Goal: Transaction & Acquisition: Purchase product/service

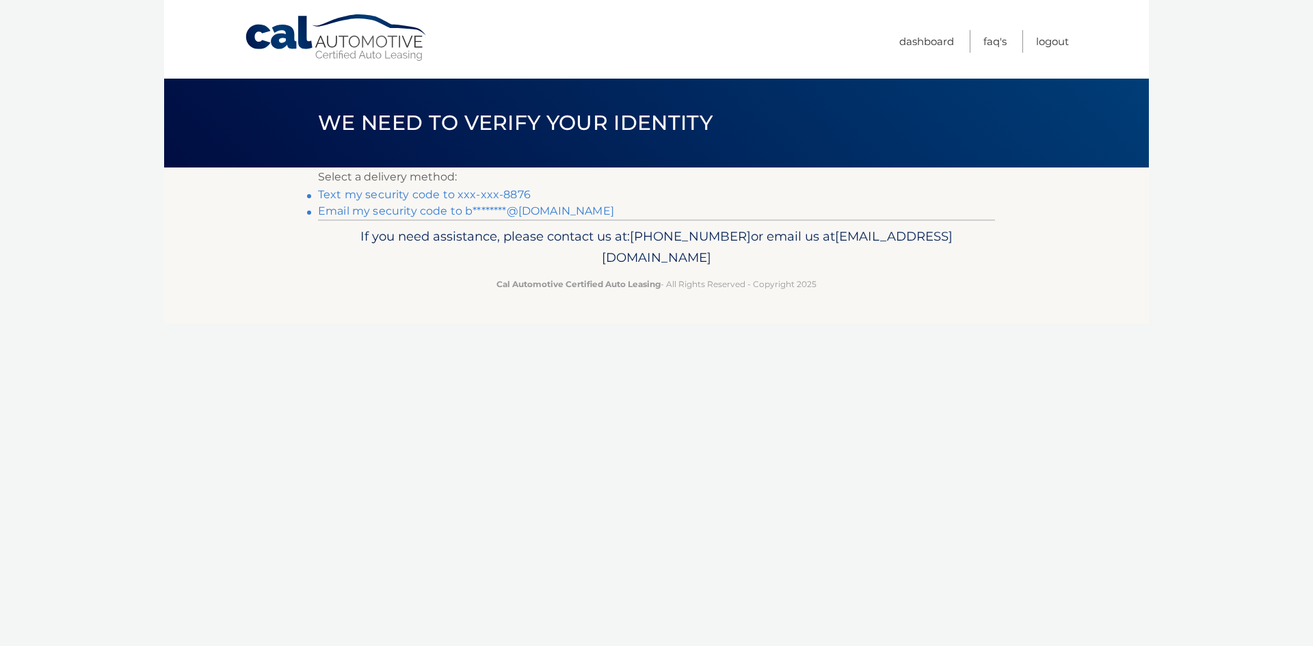
click at [481, 192] on link "Text my security code to xxx-xxx-8876" at bounding box center [424, 194] width 213 height 13
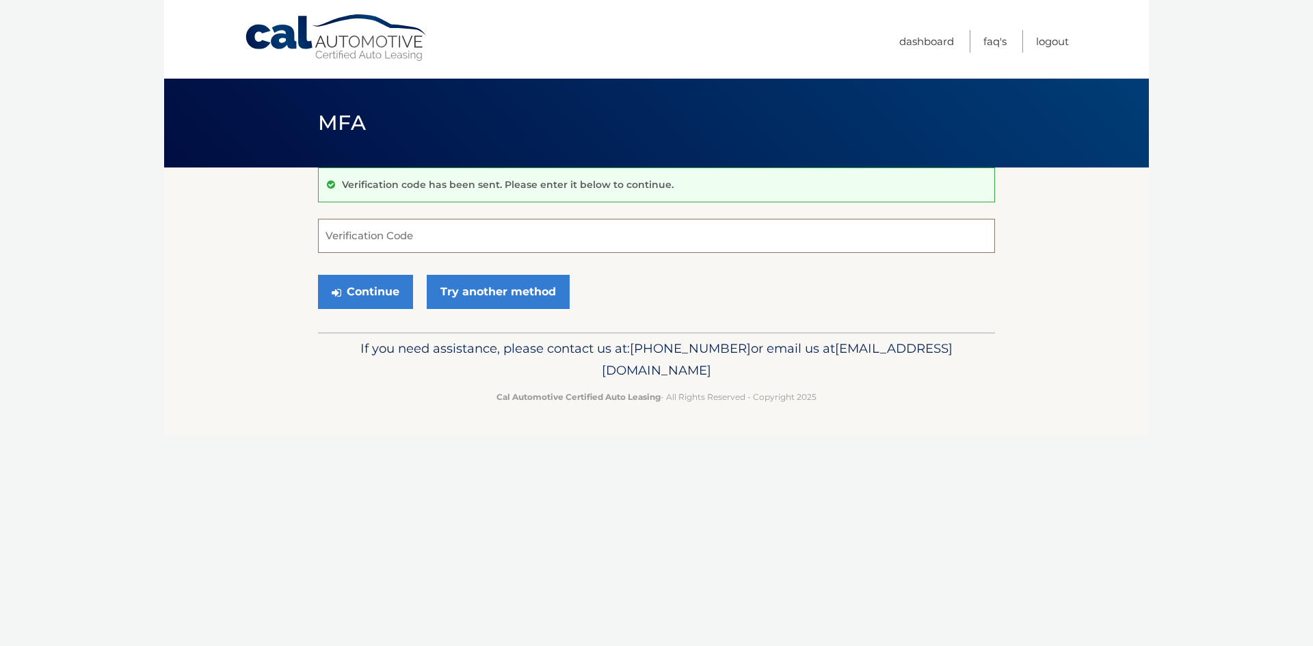
click at [479, 234] on input "Verification Code" at bounding box center [656, 236] width 677 height 34
type input "585455"
click at [364, 293] on button "Continue" at bounding box center [365, 292] width 95 height 34
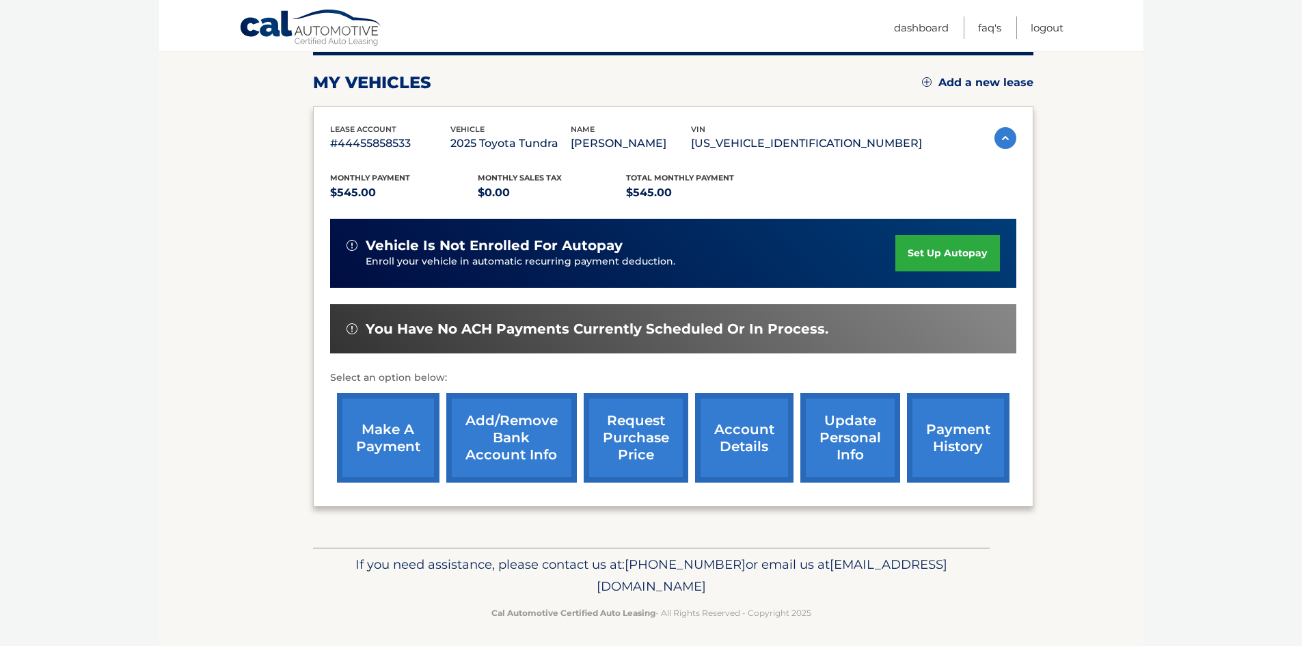
scroll to position [183, 0]
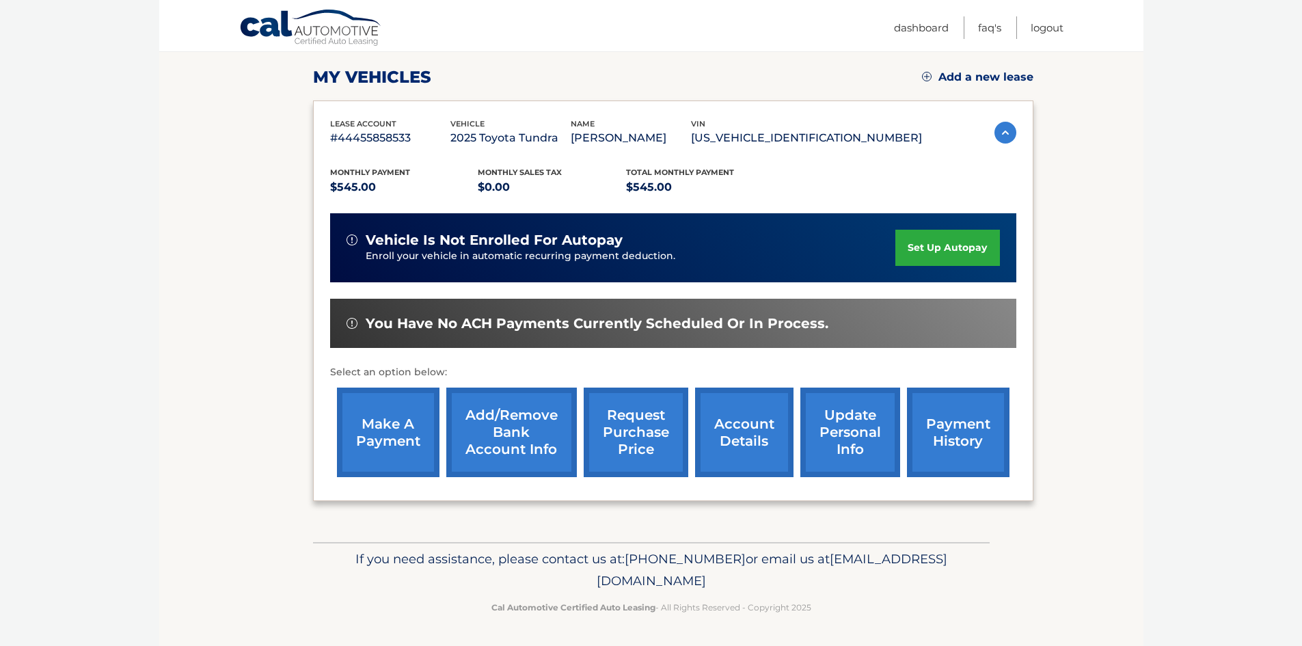
click at [379, 444] on link "make a payment" at bounding box center [388, 433] width 103 height 90
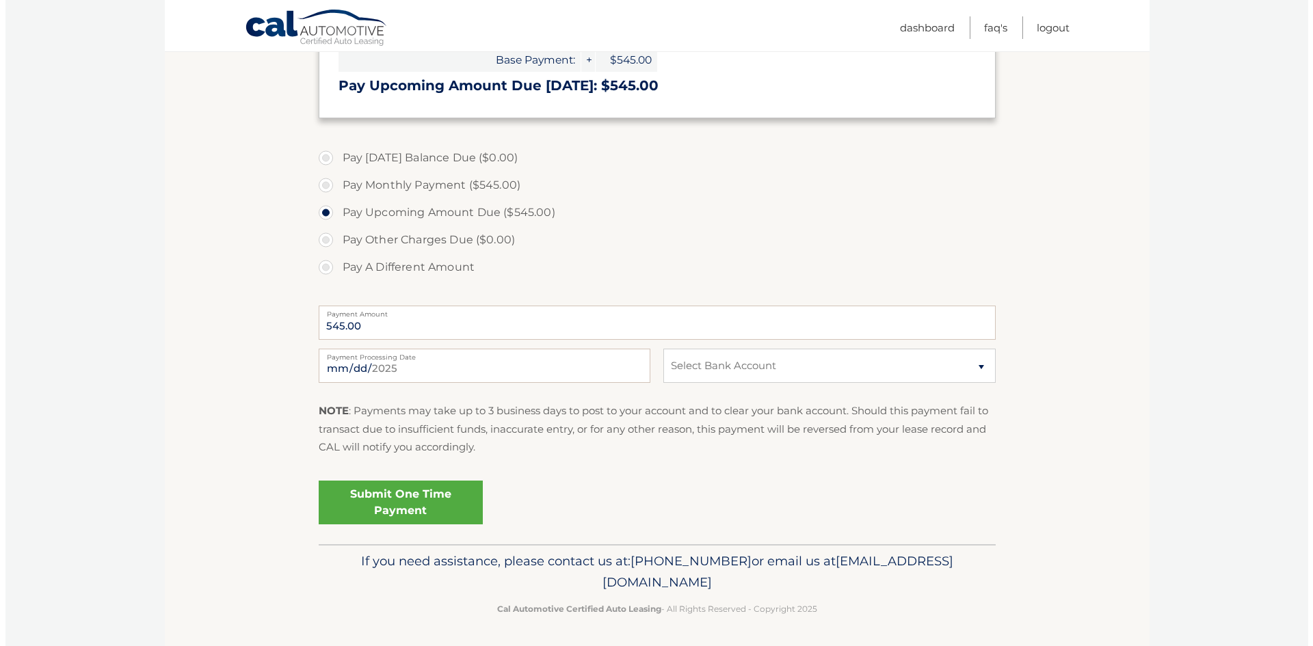
scroll to position [331, 0]
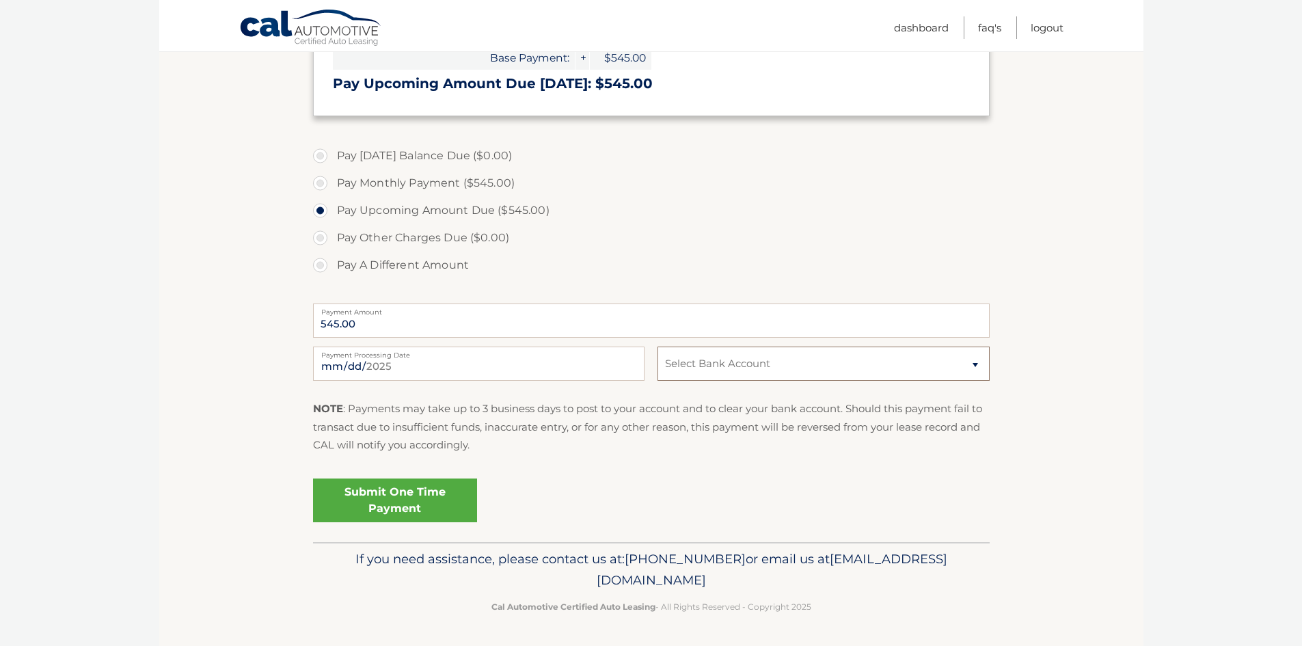
click at [751, 358] on select "Select Bank Account Checking JPMORGAN CHASE BANK, NA *****9296 Checking JPMORGA…" at bounding box center [824, 364] width 332 height 34
select select "OGI3MDUzNzQtYzI4Ni00NjM2LTllMzMtMTE4MjAyODhlOTUx"
click at [658, 347] on select "Select Bank Account Checking JPMORGAN CHASE BANK, NA *****9296 Checking JPMORGA…" at bounding box center [824, 364] width 332 height 34
click at [400, 491] on link "Submit One Time Payment" at bounding box center [395, 501] width 164 height 44
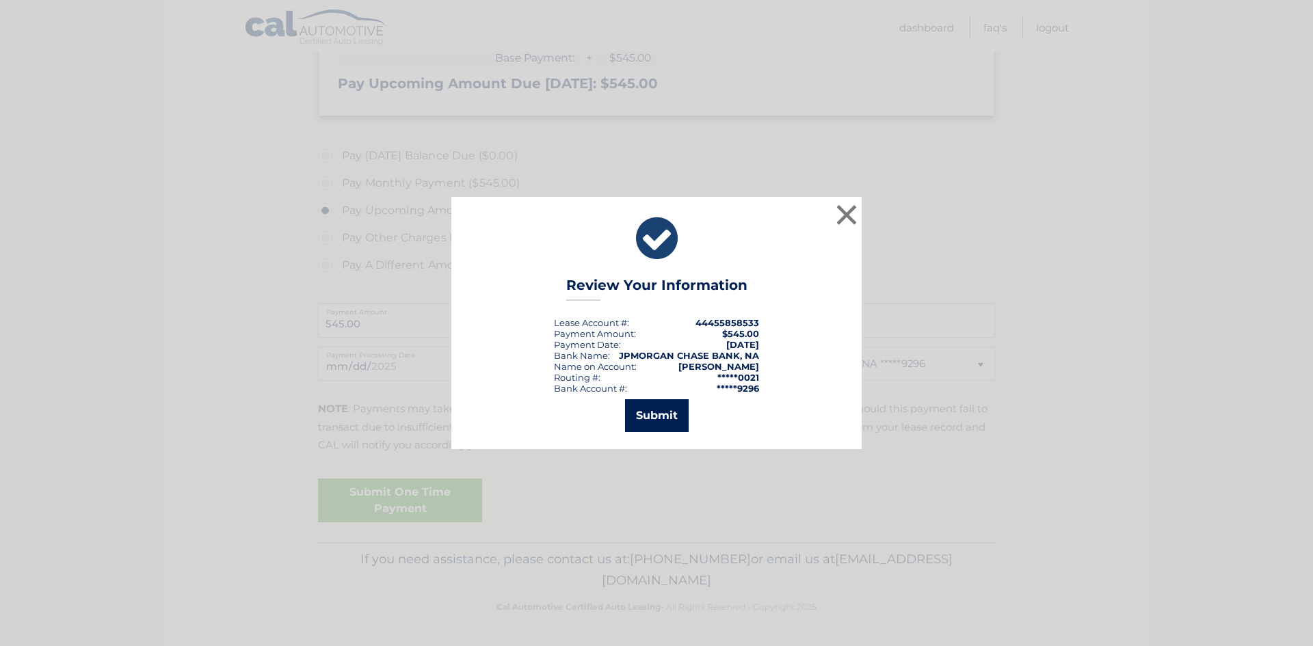
click at [652, 404] on button "Submit" at bounding box center [657, 415] width 64 height 33
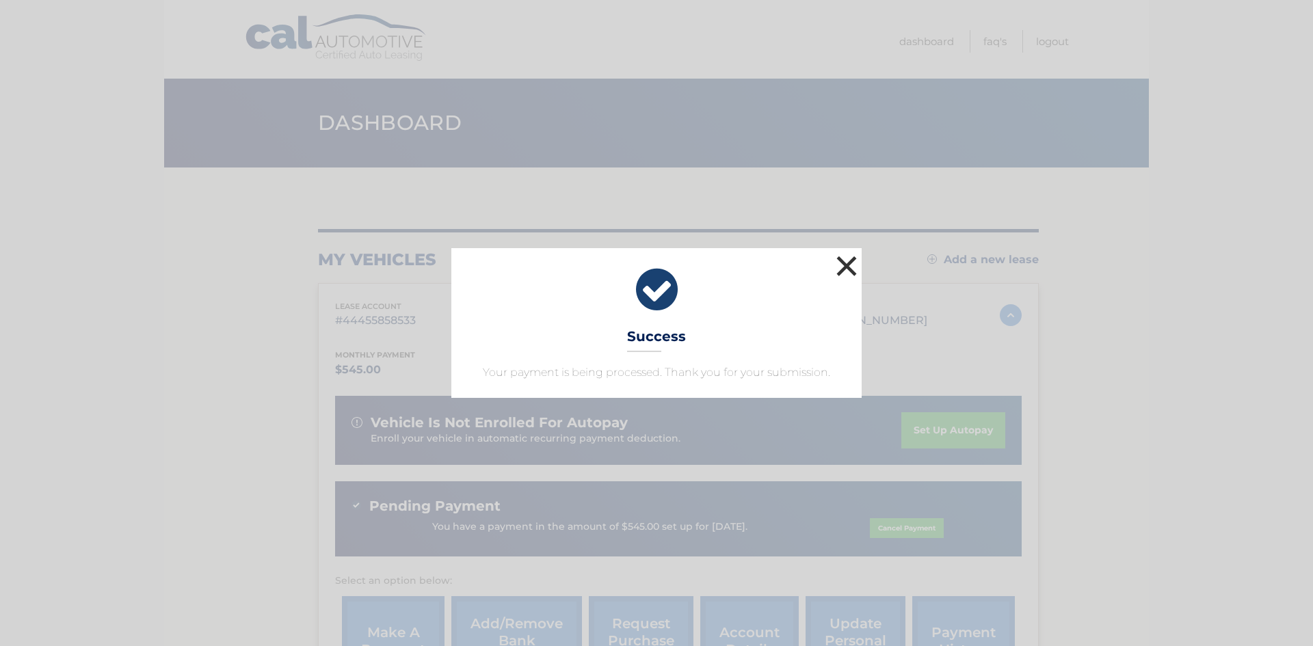
click at [847, 258] on button "×" at bounding box center [846, 265] width 27 height 27
